Goal: Information Seeking & Learning: Learn about a topic

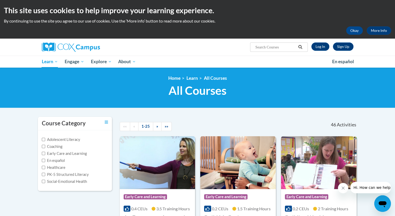
click at [277, 50] on input "Search..." at bounding box center [276, 47] width 42 height 6
click at [277, 47] on input "Search..." at bounding box center [276, 47] width 42 height 6
type input "build my brain"
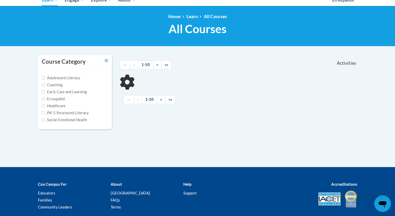
scroll to position [66, 0]
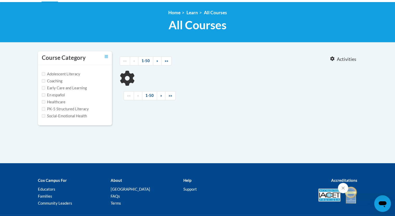
type input "build my brain"
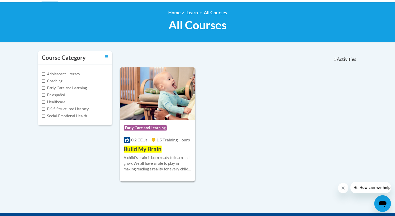
click at [168, 170] on div "A childʹs brain is born ready to learn and grow. We all have a role to play in …" at bounding box center [158, 163] width 68 height 17
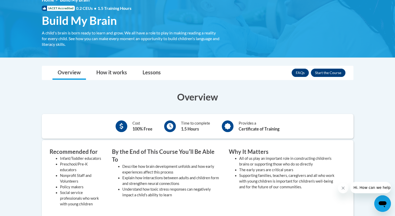
scroll to position [77, 0]
